Goal: Information Seeking & Learning: Learn about a topic

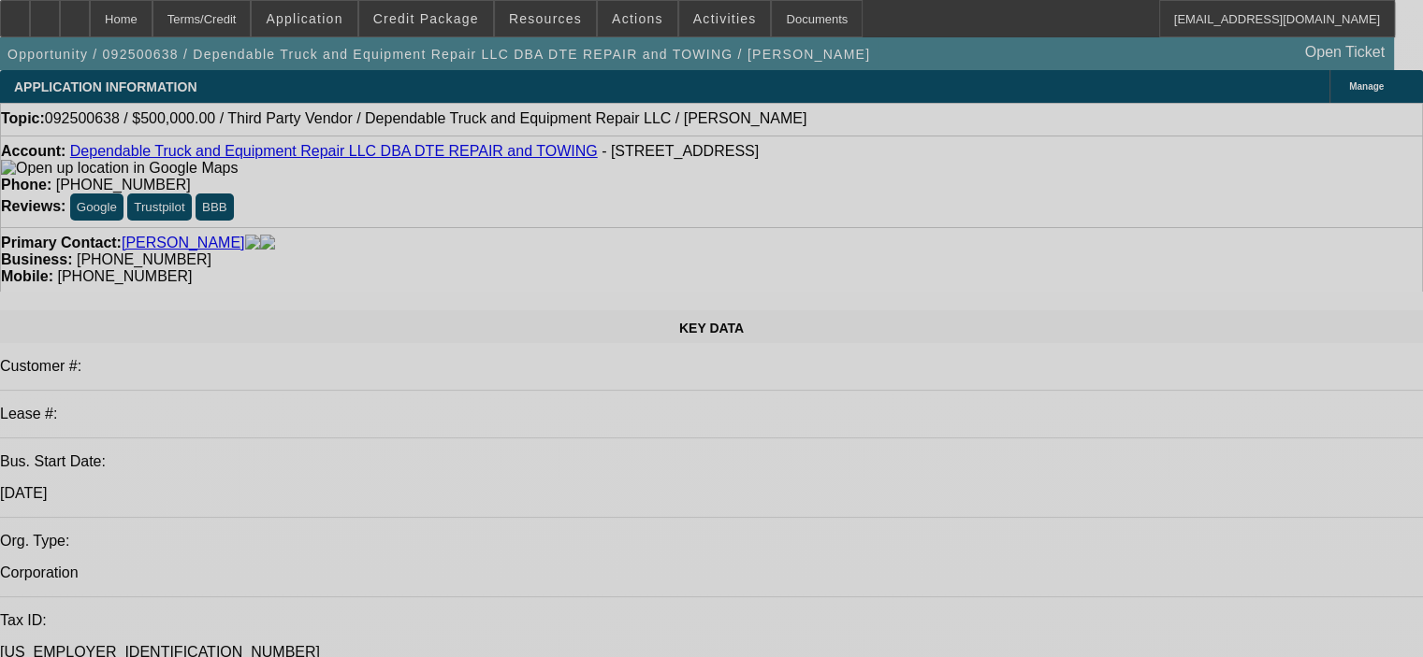
select select "0"
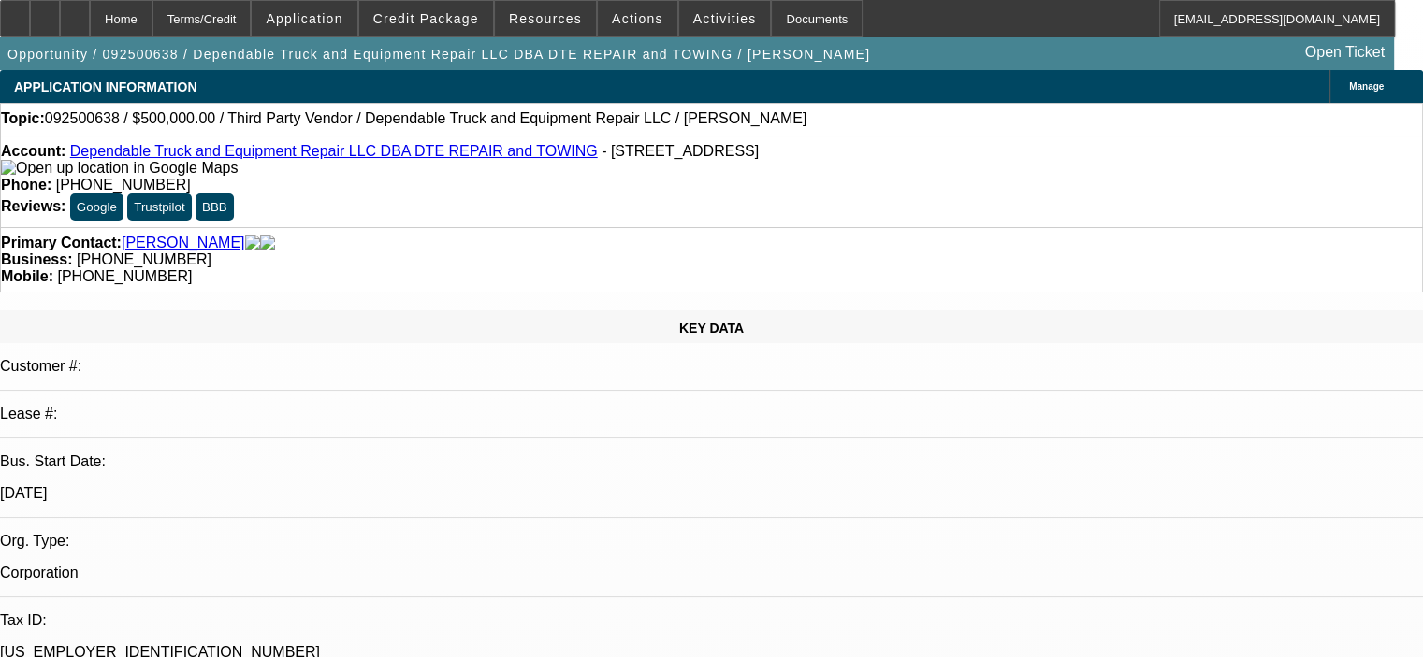
select select "2"
select select "0.1"
select select "4"
click at [438, 27] on span at bounding box center [426, 18] width 134 height 45
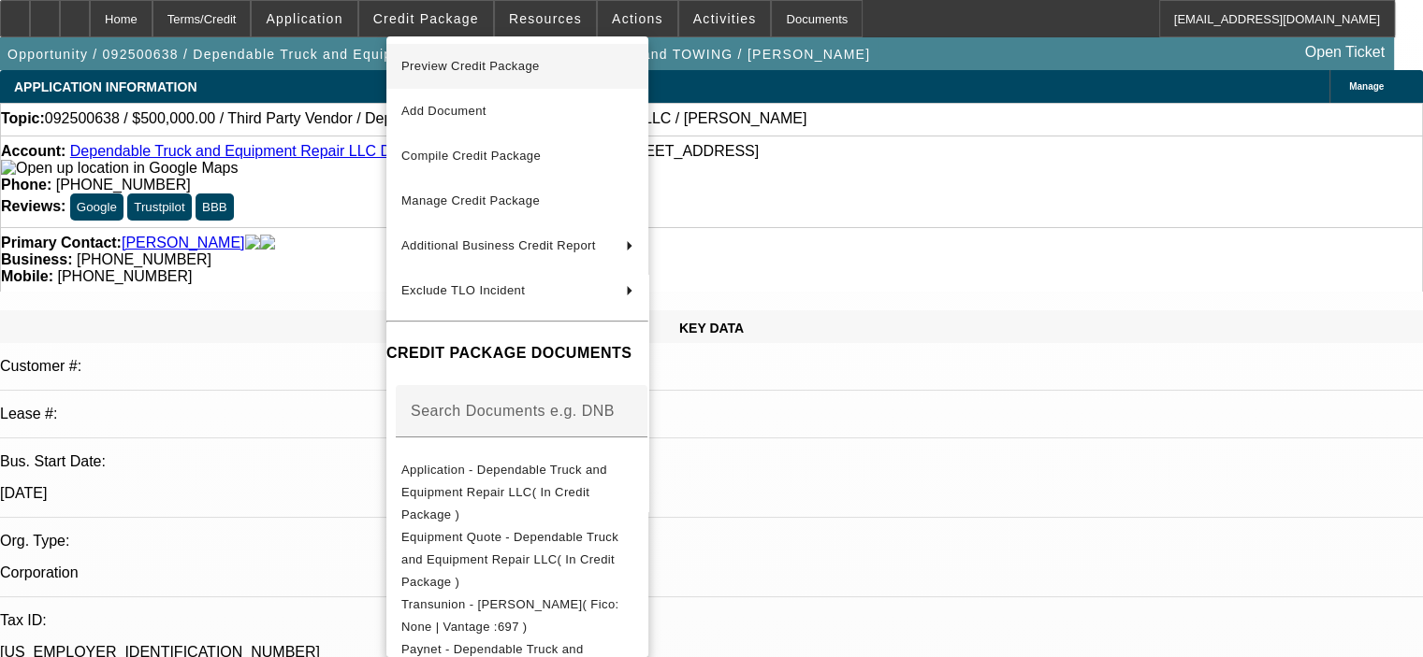
click at [487, 72] on span "Preview Credit Package" at bounding box center [470, 66] width 138 height 14
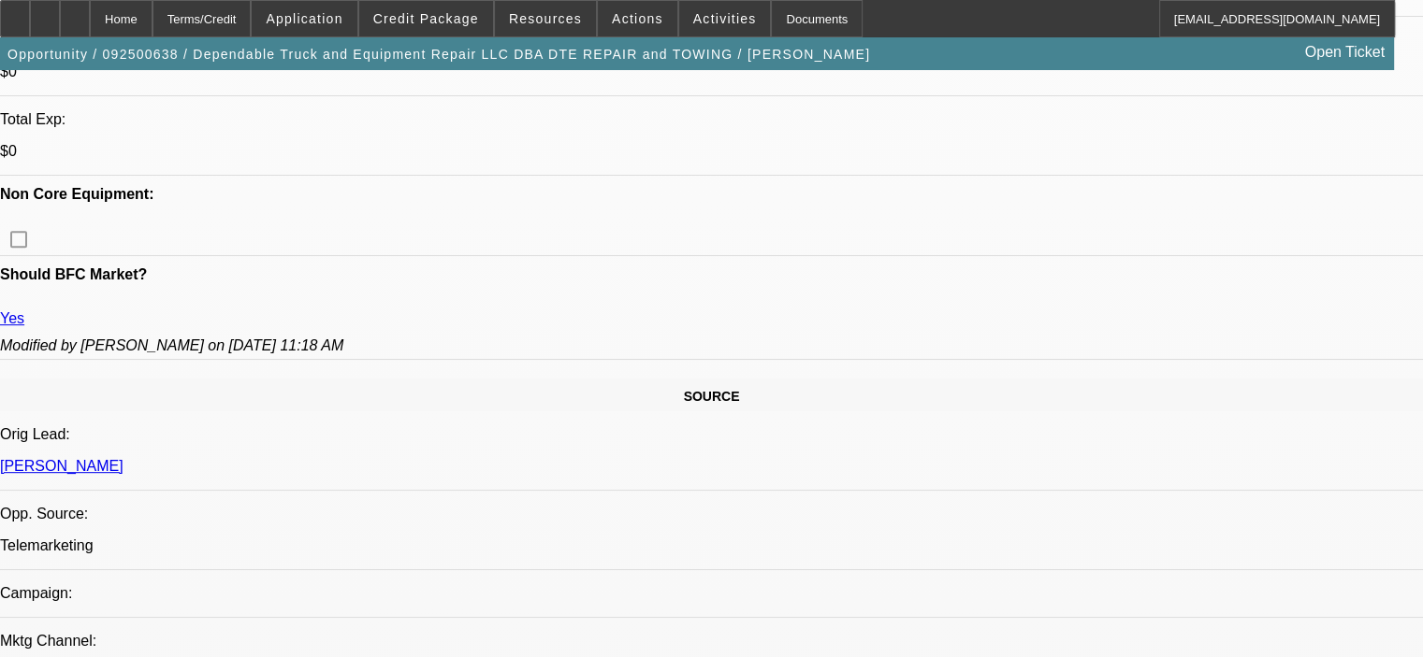
scroll to position [935, 0]
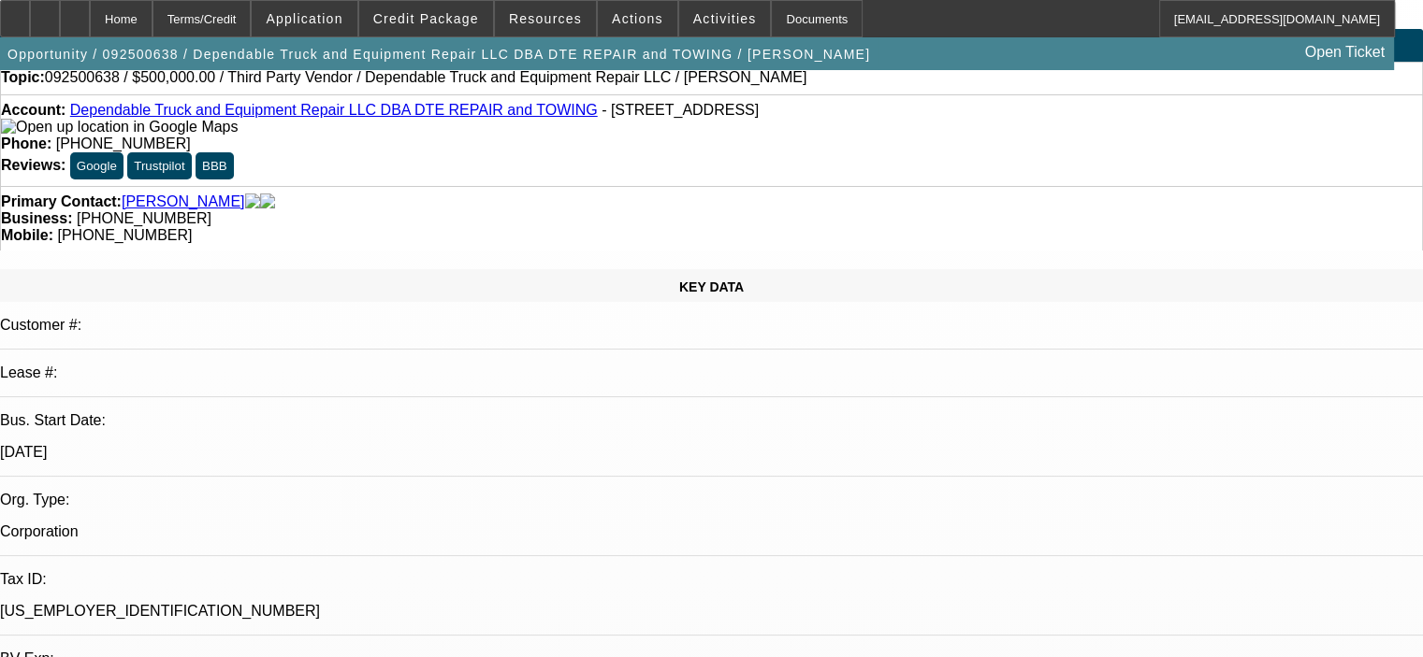
scroll to position [0, 0]
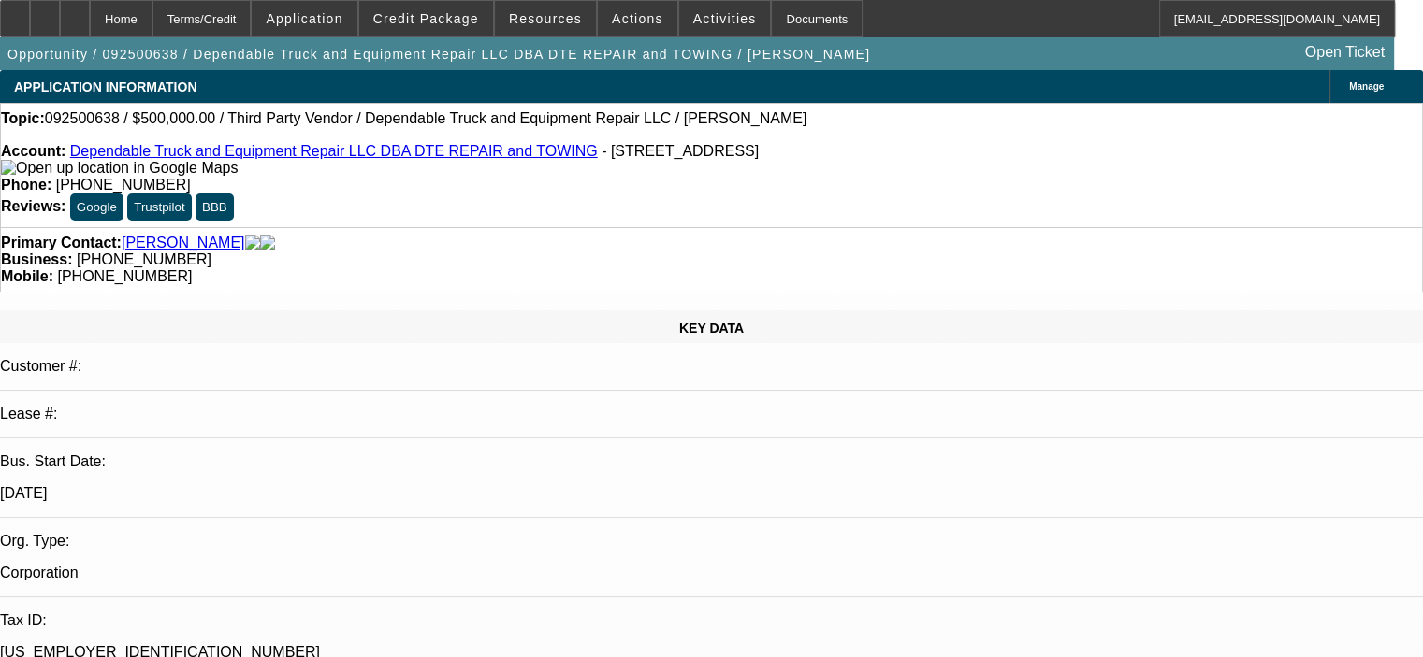
click at [404, 235] on div "Primary Contact: Willis, Kevin" at bounding box center [711, 243] width 1421 height 17
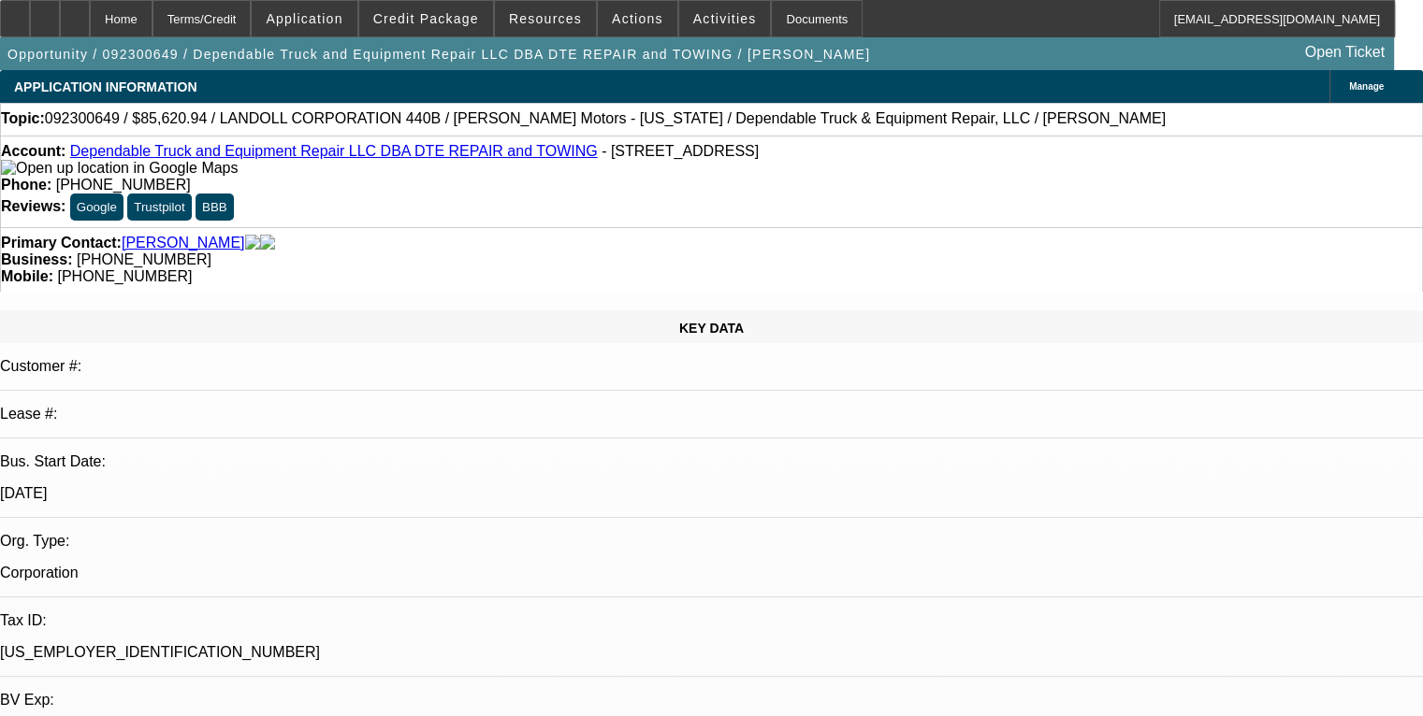
select select "0"
select select "6"
select select "0"
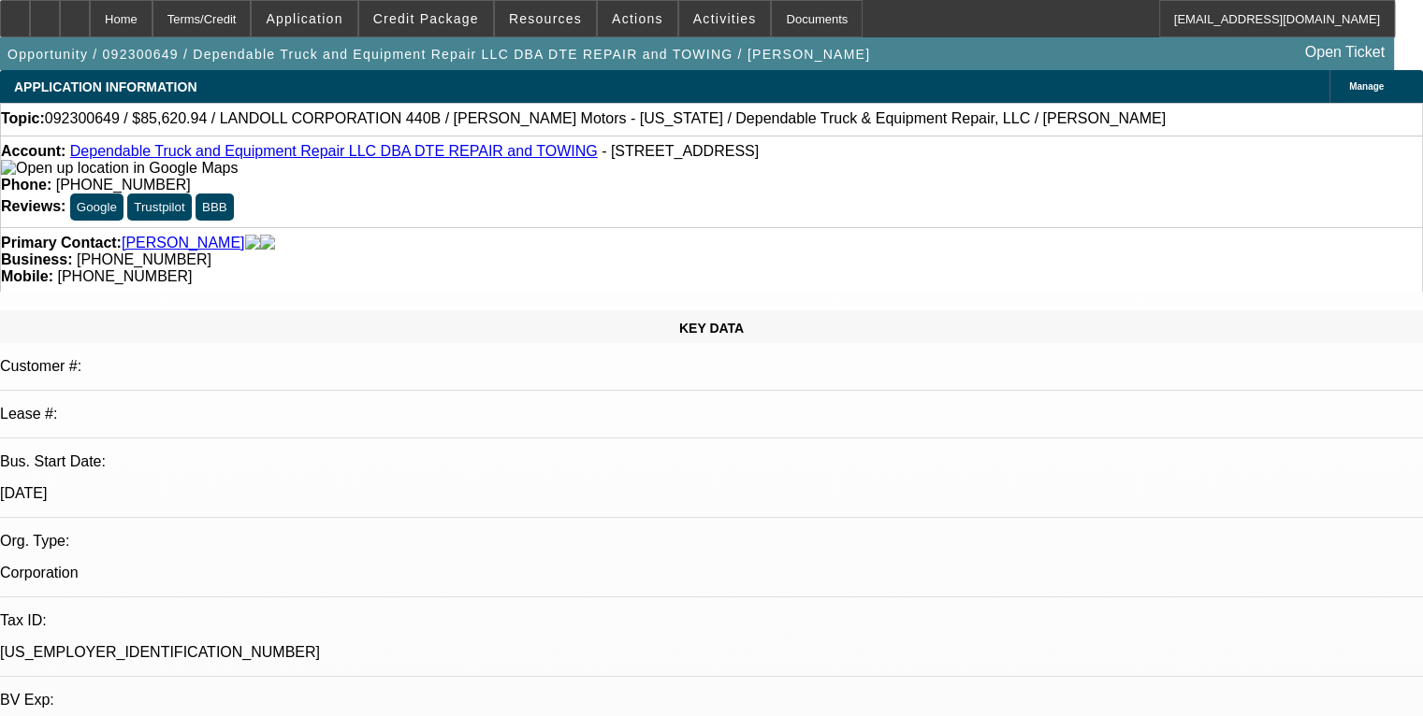
select select "2"
select select "0"
select select "6"
select select "0"
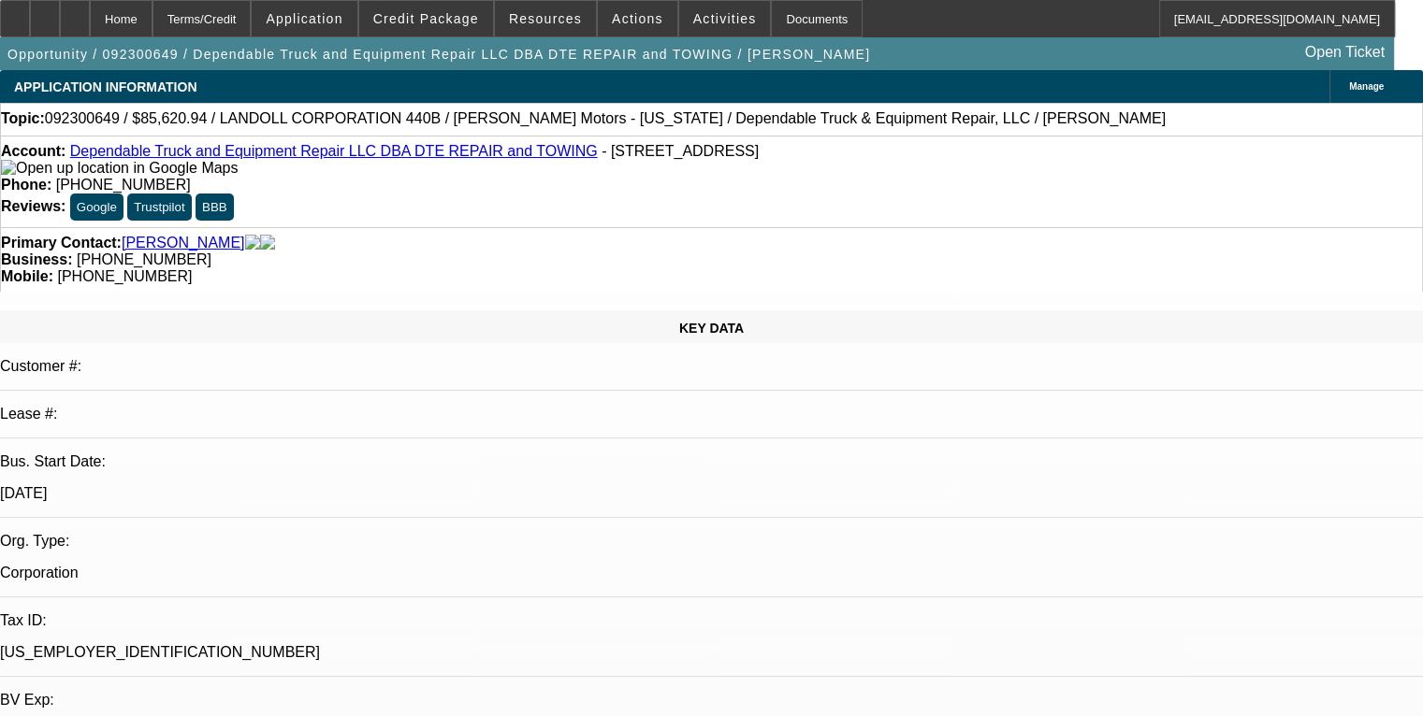
select select "2"
select select "0"
select select "6"
select select "0"
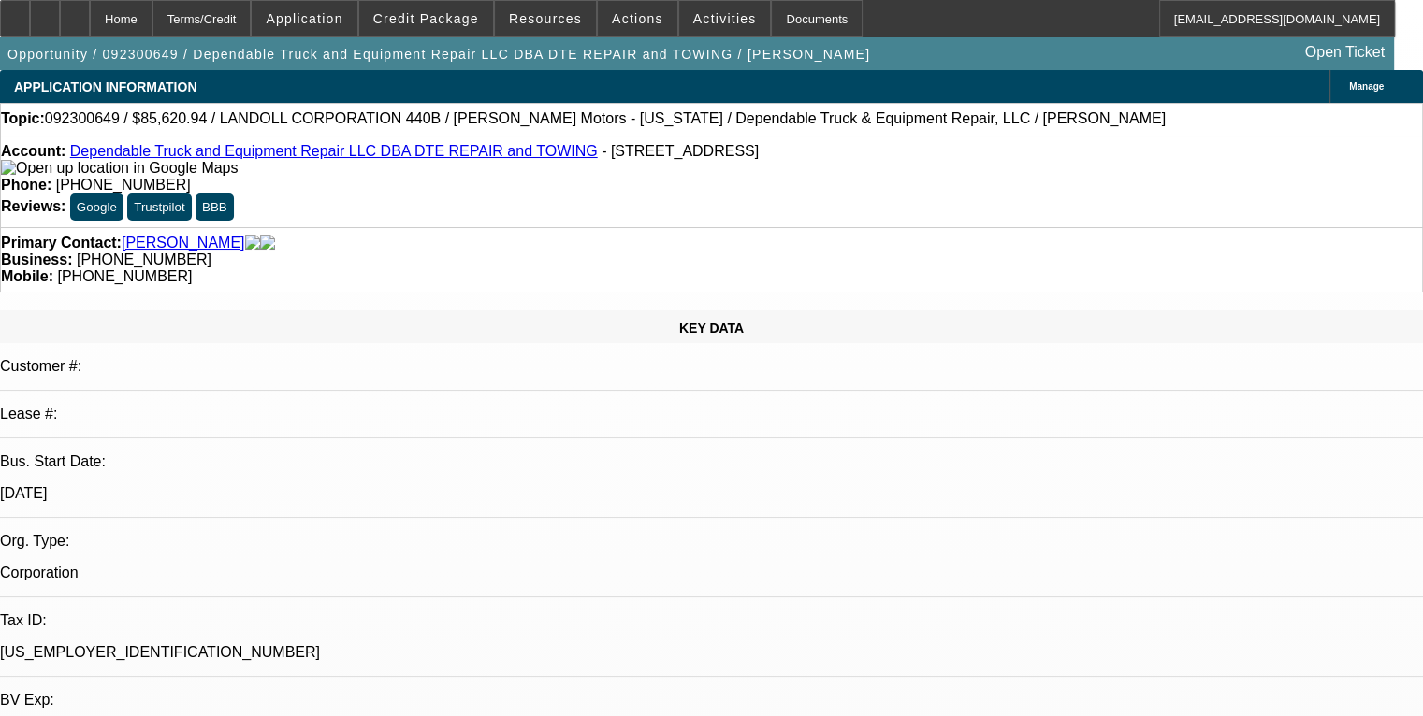
select select "2"
select select "0"
select select "6"
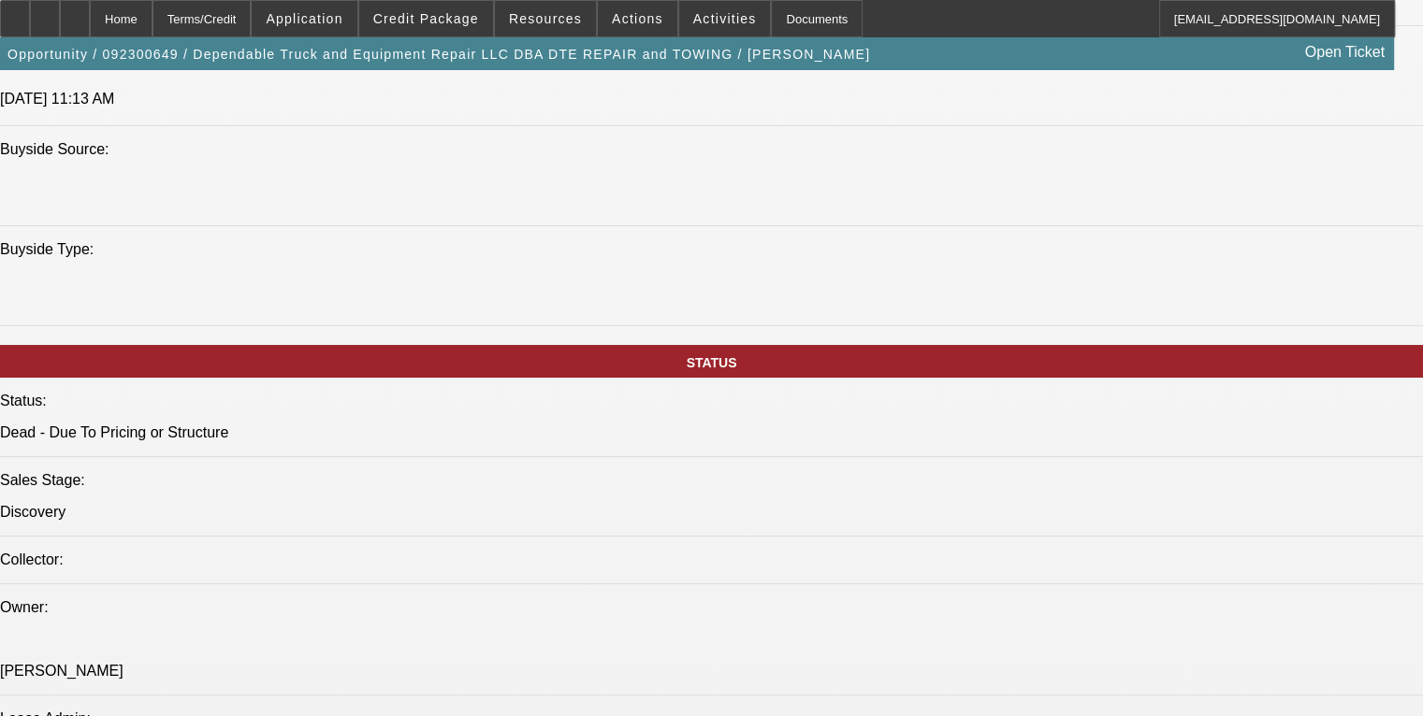
scroll to position [554, 0]
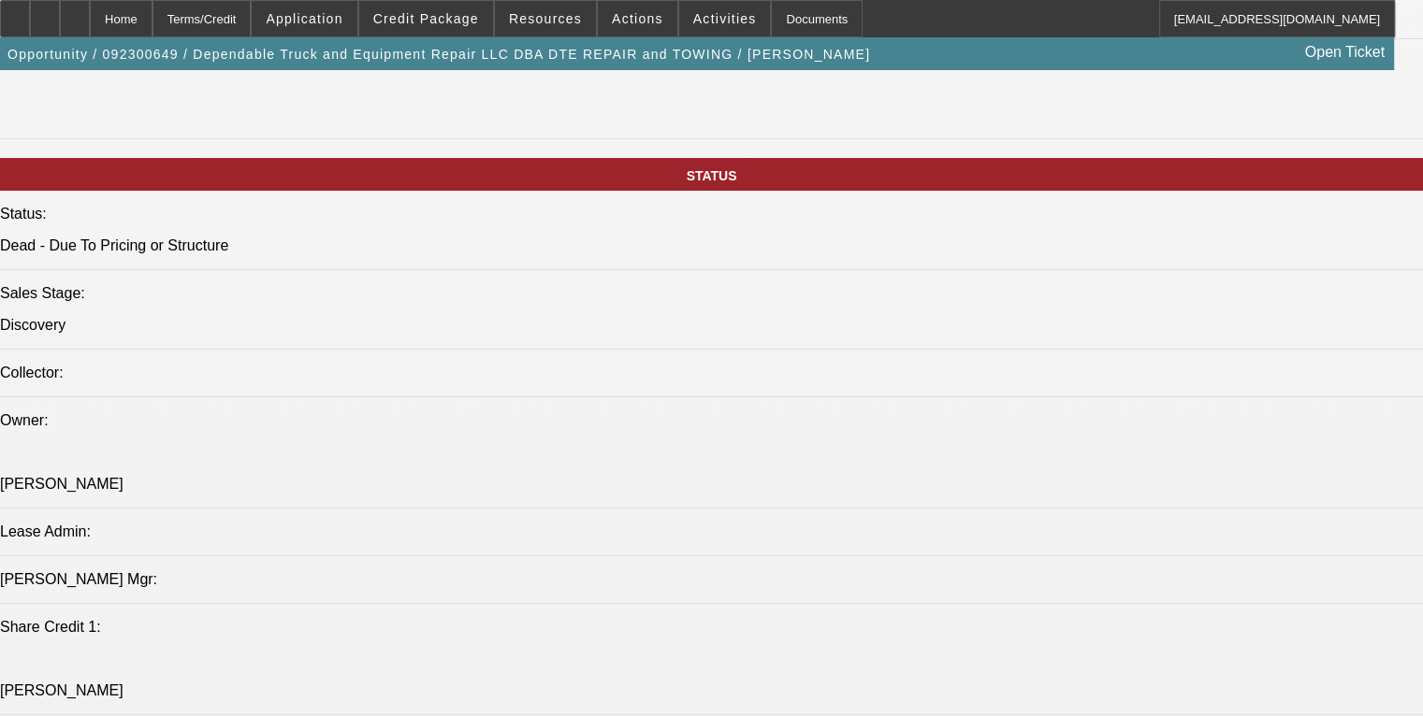
scroll to position [41, 0]
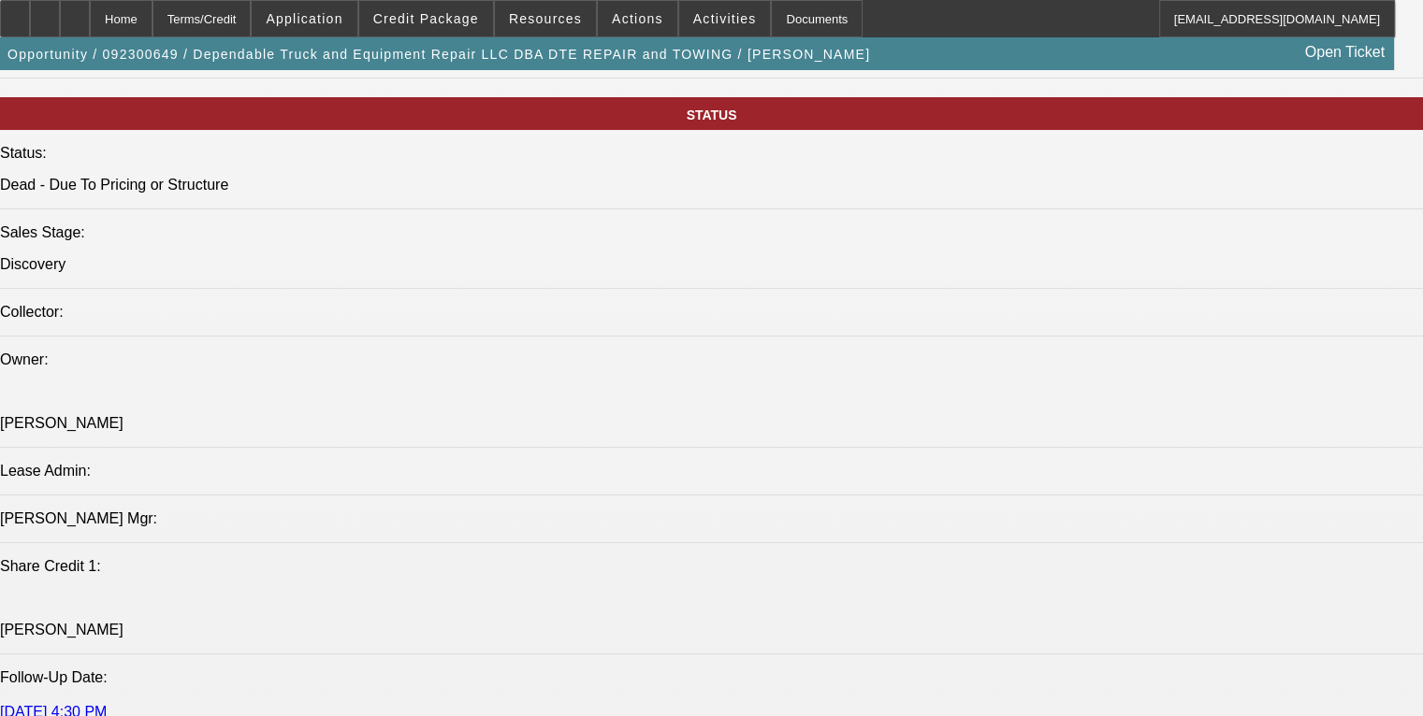
scroll to position [2058, 0]
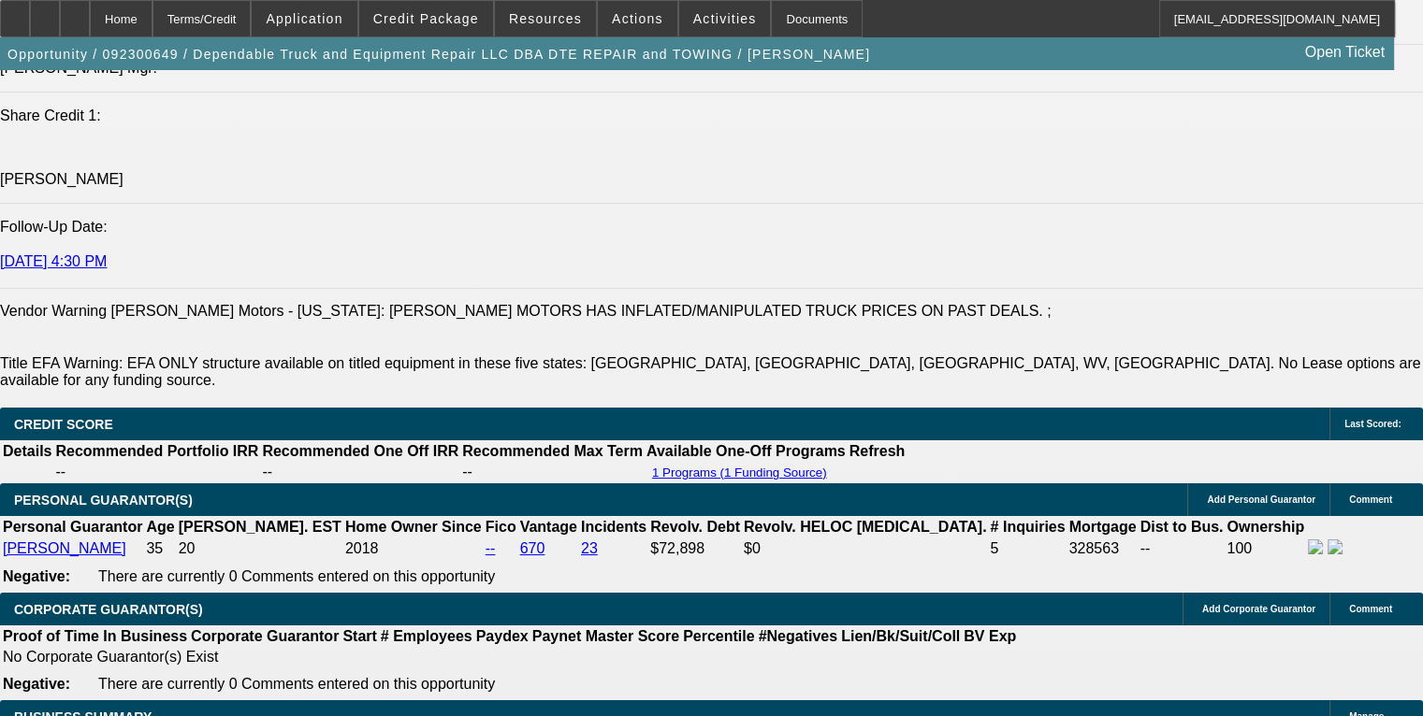
scroll to position [2432, 0]
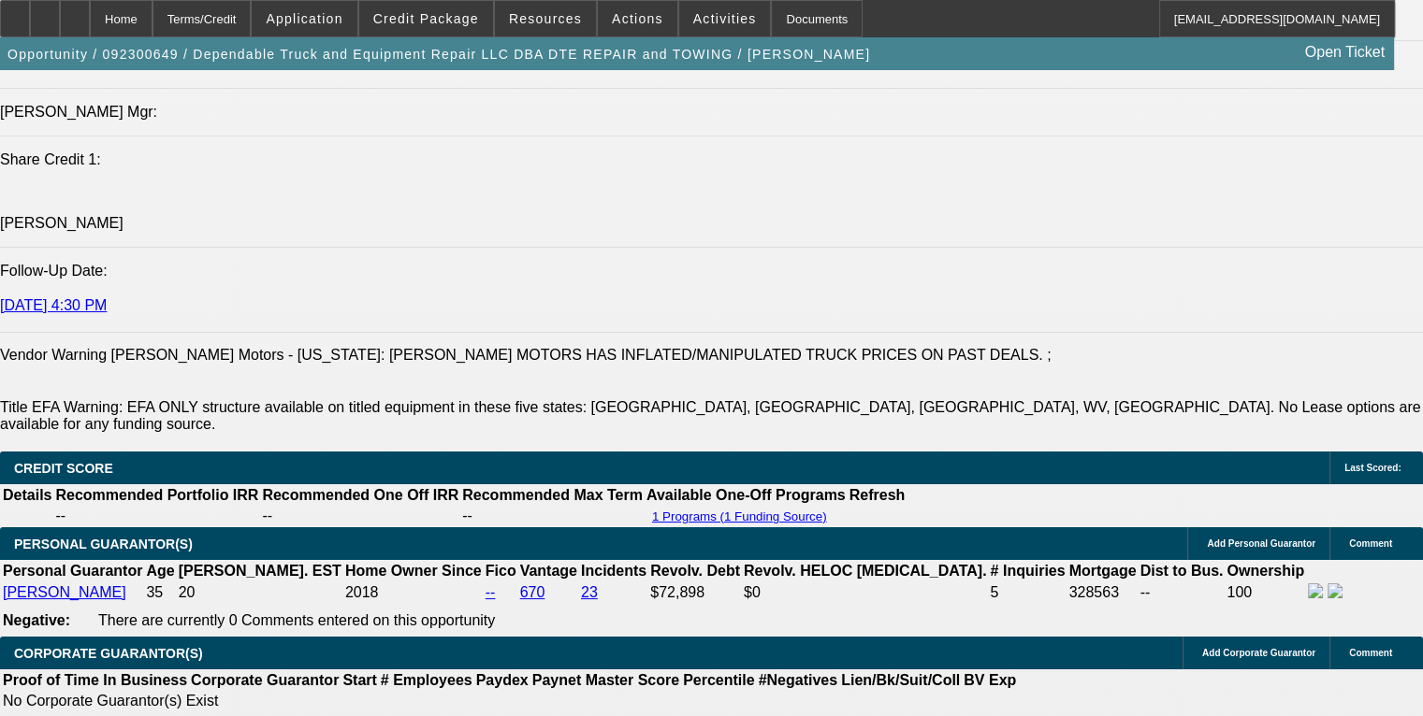
drag, startPoint x: 31, startPoint y: 226, endPoint x: 223, endPoint y: 315, distance: 211.3
copy div "[PERSON_NAME]: [PERSON_NAME] has been in business since [DATE] (LLC setup in [D…"
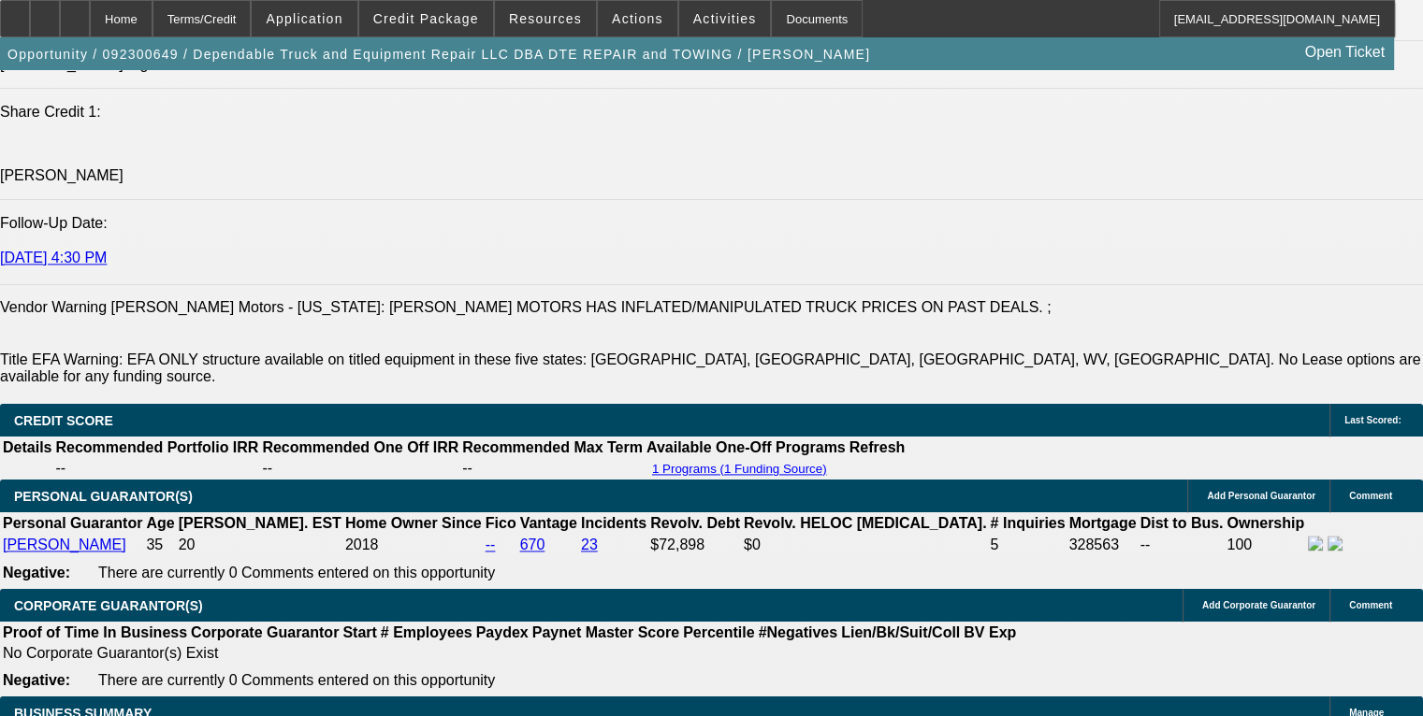
scroll to position [2525, 0]
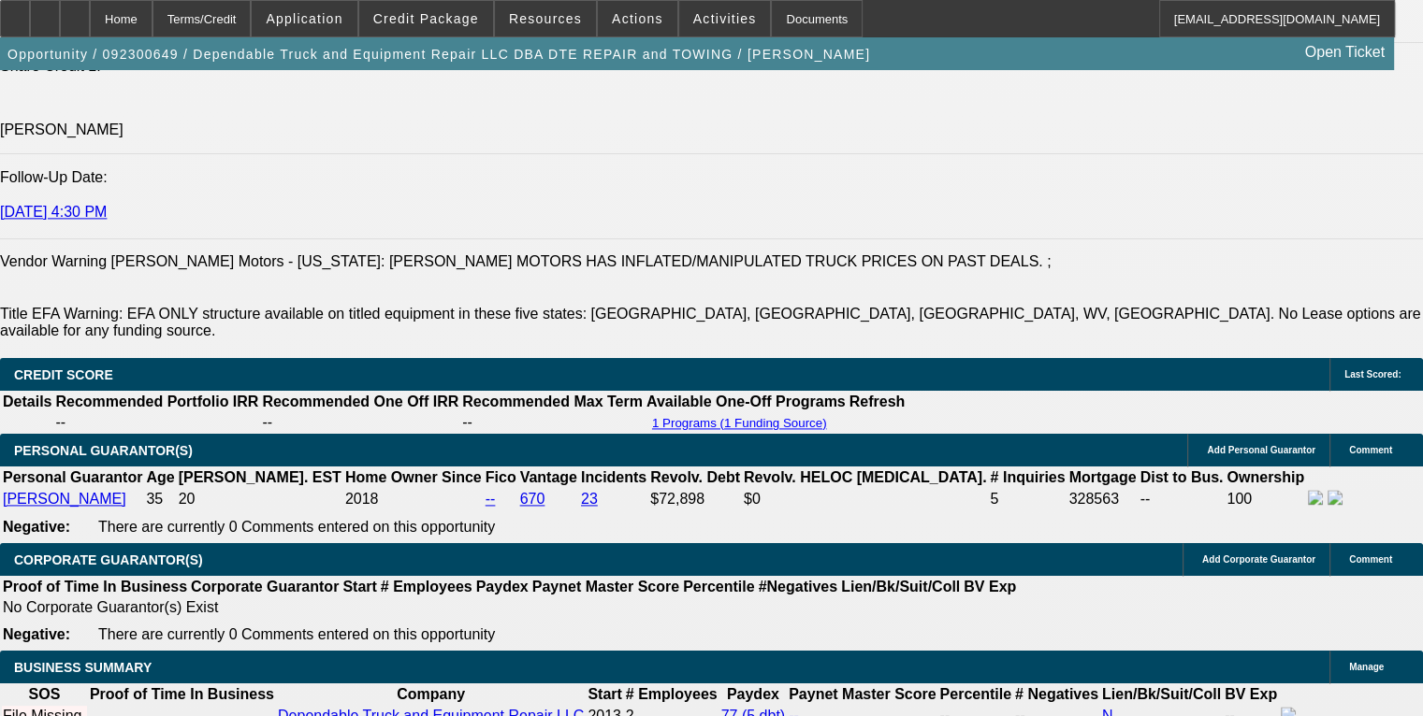
drag, startPoint x: 1205, startPoint y: 524, endPoint x: 961, endPoint y: 450, distance: 254.1
drag, startPoint x: 1190, startPoint y: 523, endPoint x: 967, endPoint y: 428, distance: 241.8
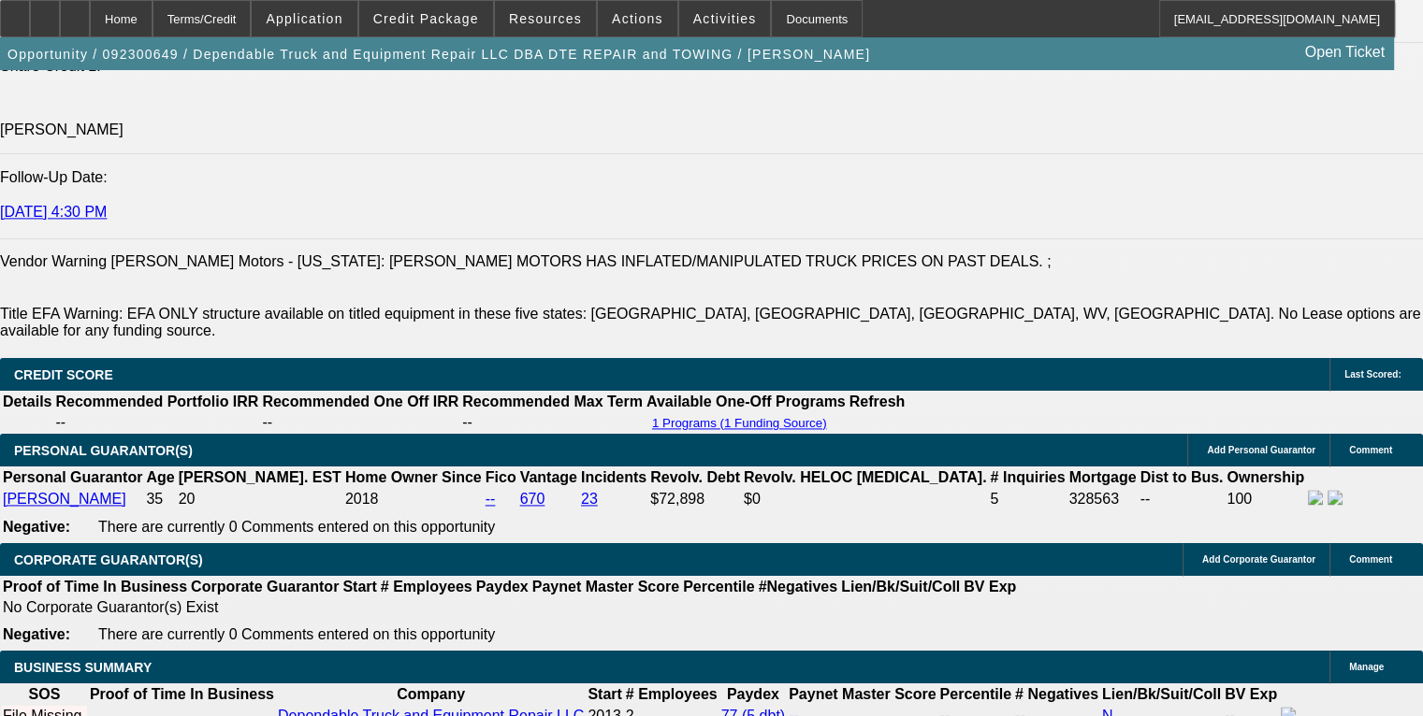
copy div "Follow up Name: [PERSON_NAME]: [DATE] 8:56 AM To: -- 9/25-referral from [PERSON…"
drag, startPoint x: 1163, startPoint y: 455, endPoint x: 1105, endPoint y: 441, distance: 58.8
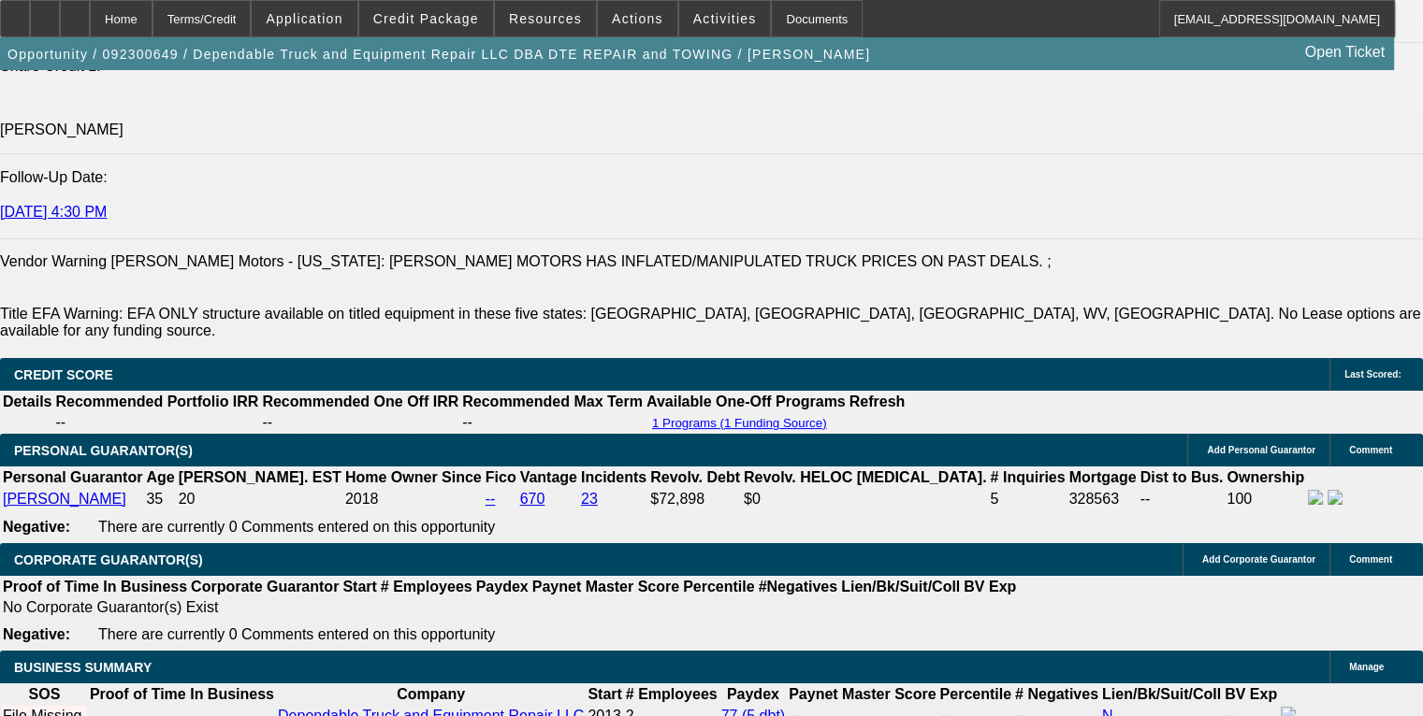
copy td "went with another local bank that enticed him to switch banks with unreal terms…"
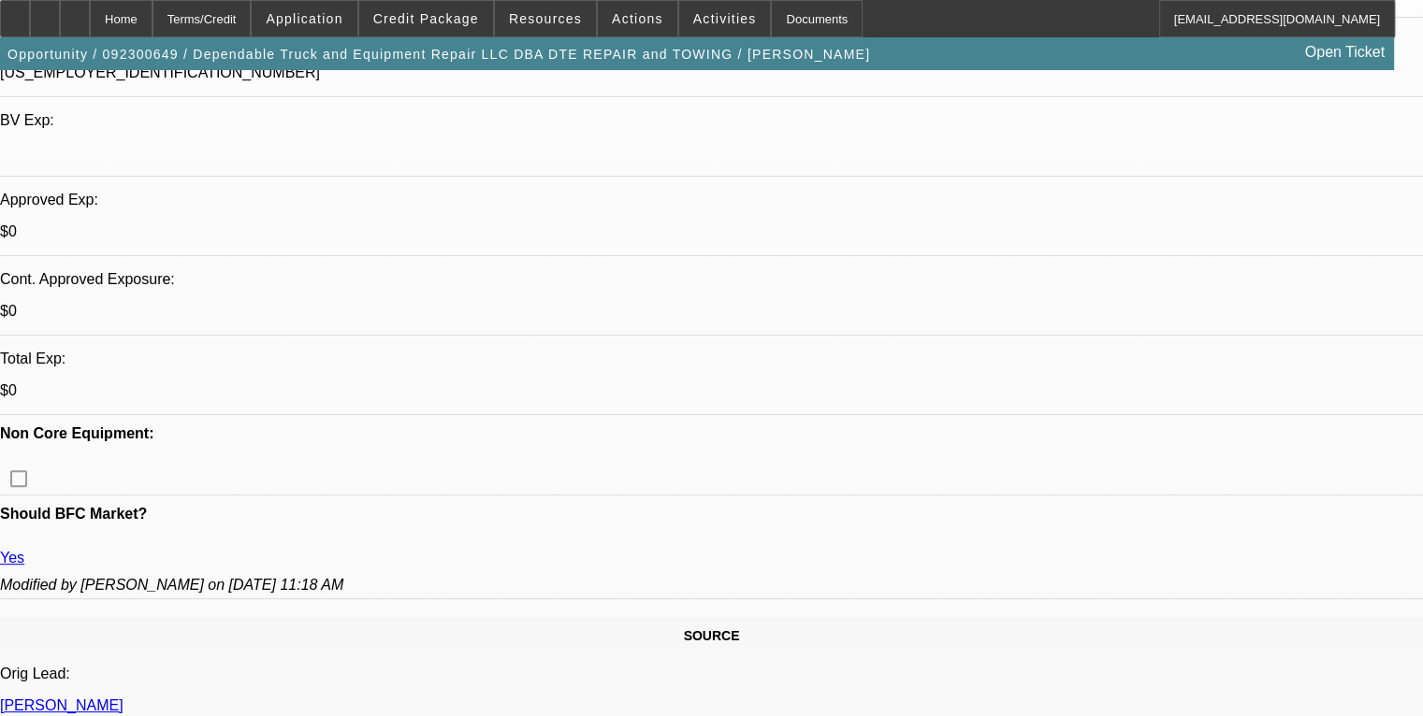
scroll to position [468, 0]
